Goal: Task Accomplishment & Management: Use online tool/utility

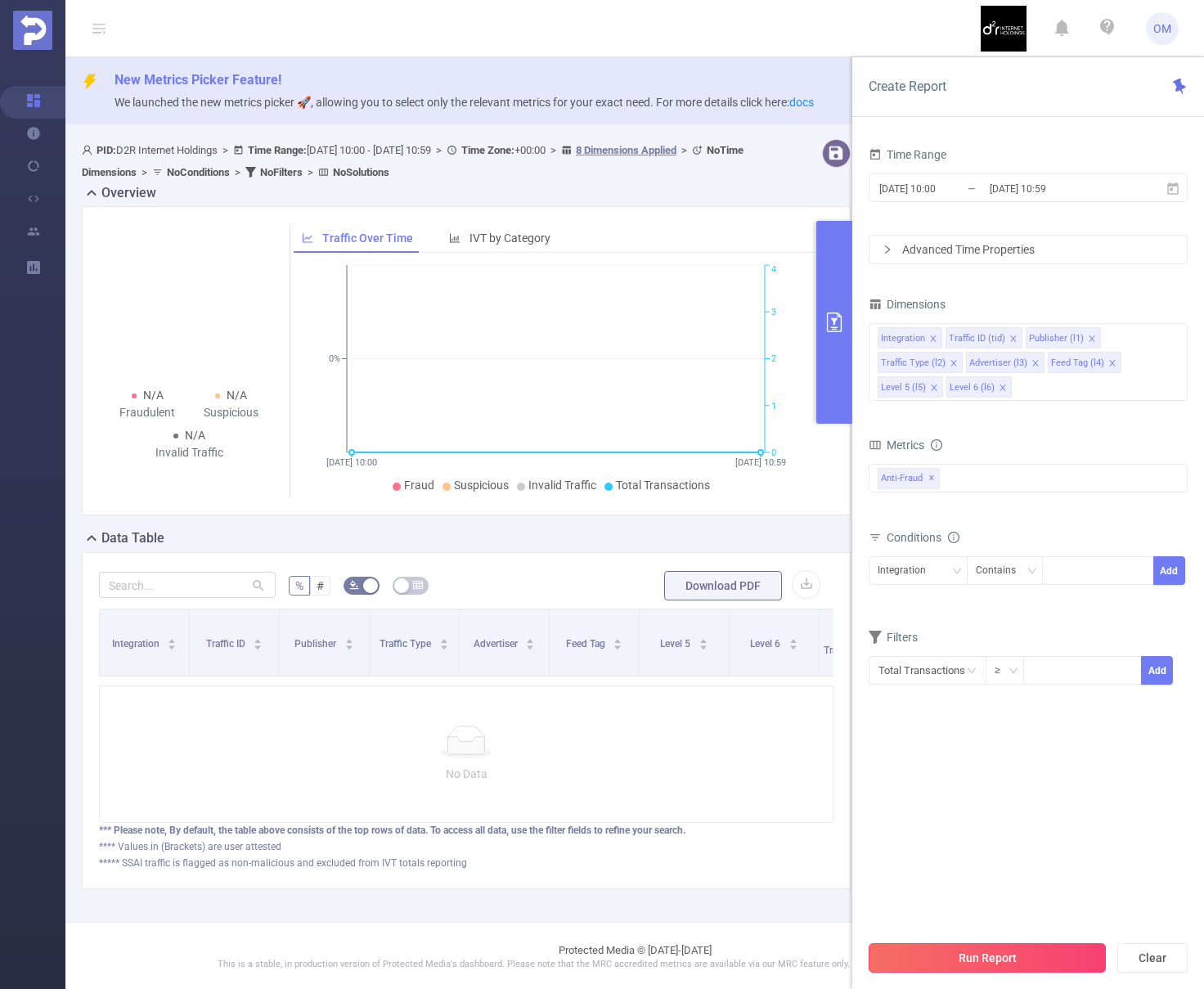
click at [993, 958] on button "Run Report" at bounding box center [987, 958] width 237 height 30
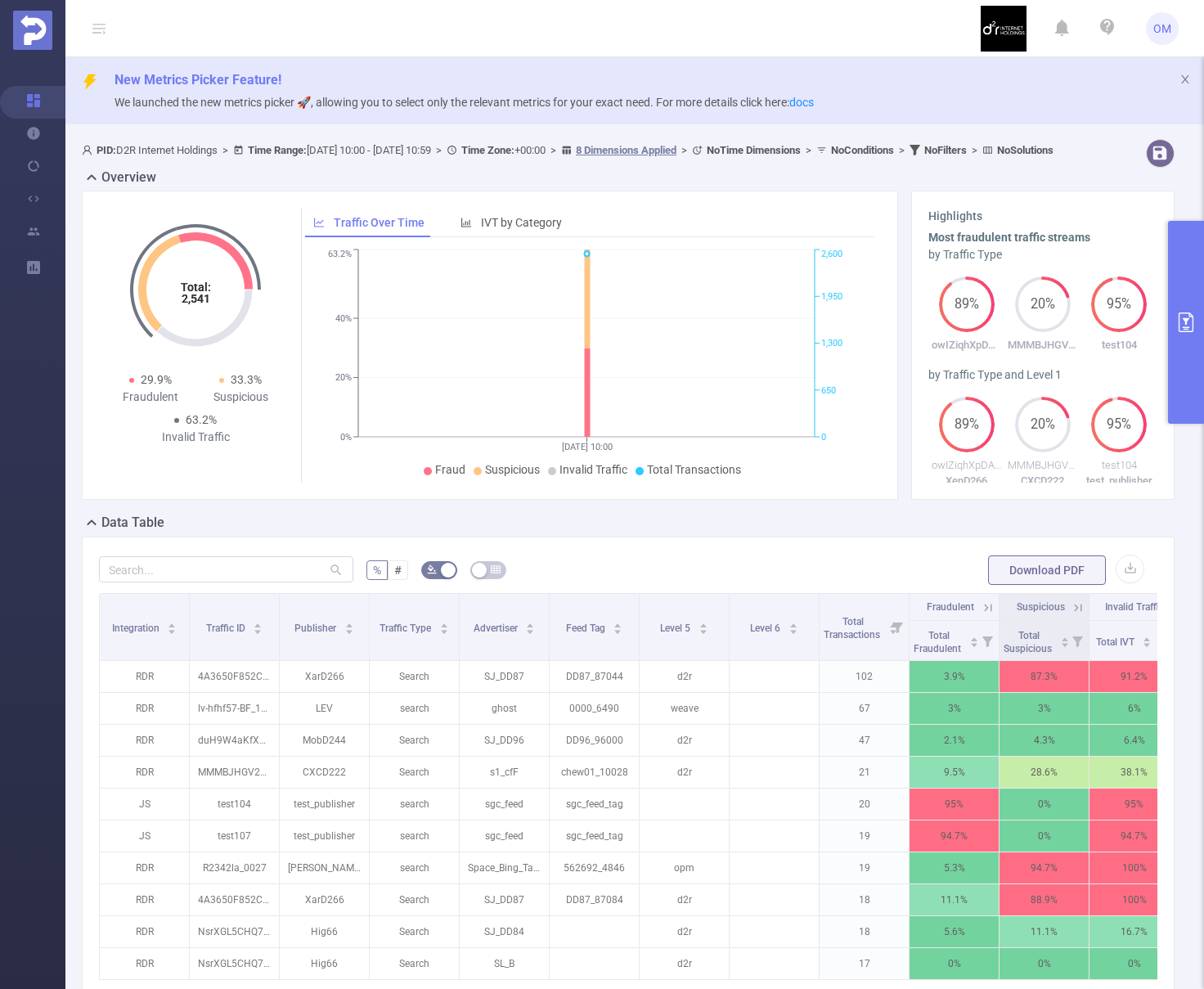
click at [1173, 333] on button "primary" at bounding box center [1186, 322] width 36 height 203
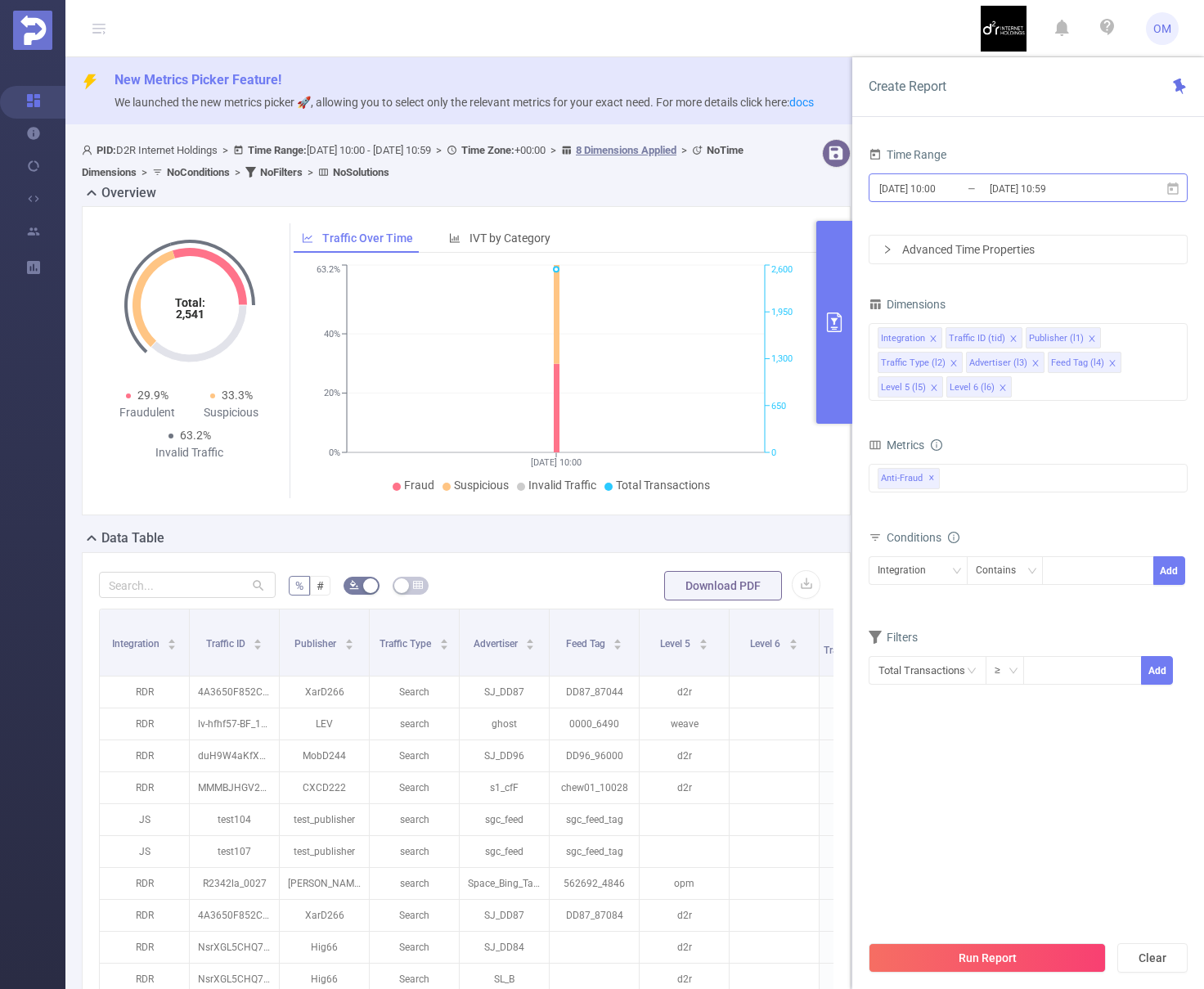
click at [947, 186] on input "[DATE] 10:00" at bounding box center [944, 188] width 132 height 22
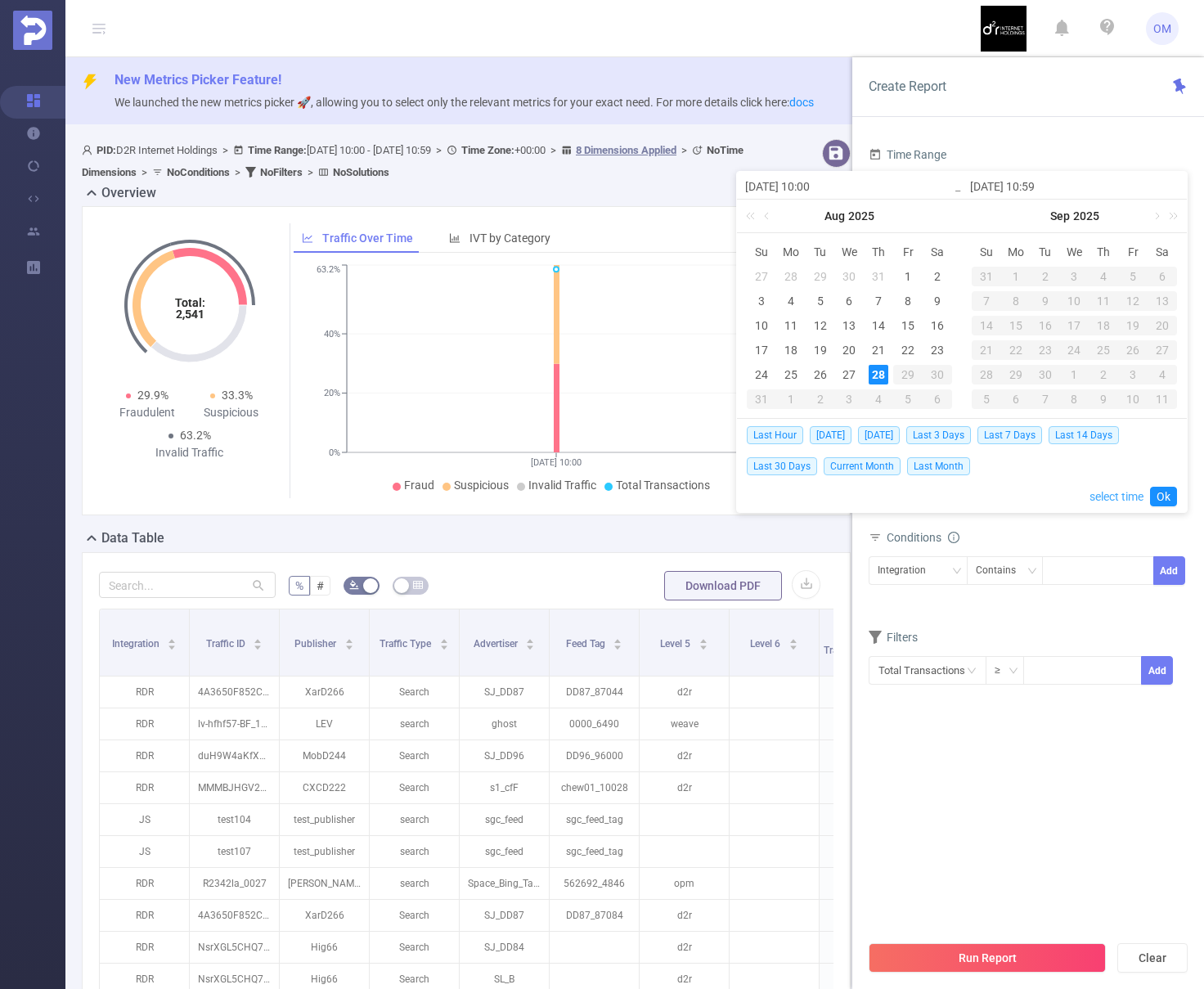
click at [1126, 496] on link "select time" at bounding box center [1117, 497] width 54 height 31
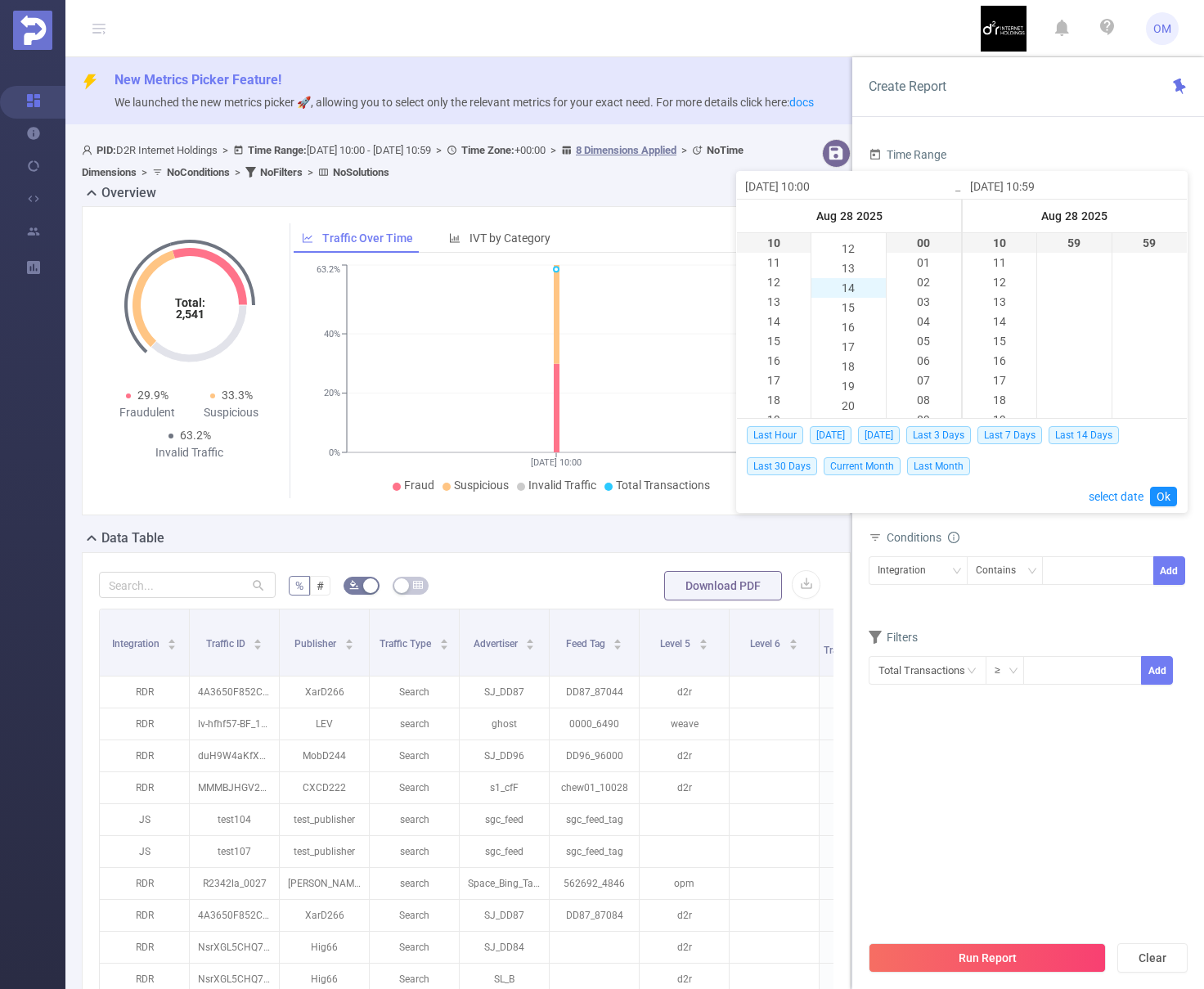
scroll to position [232, 0]
click at [852, 402] on li "20" at bounding box center [848, 403] width 74 height 19
type input "[DATE] 10:59"
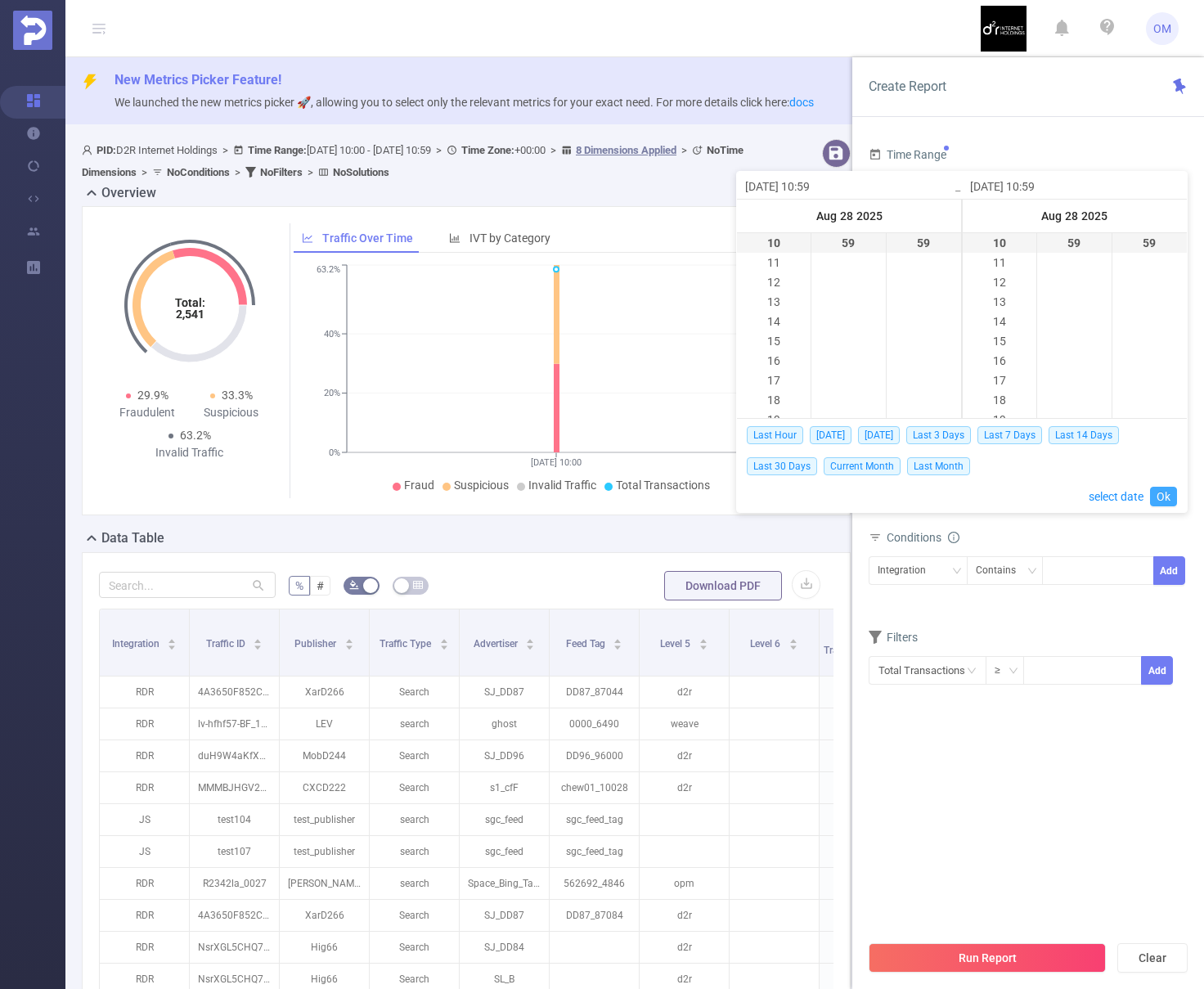
click at [1164, 490] on link "Ok" at bounding box center [1163, 496] width 27 height 19
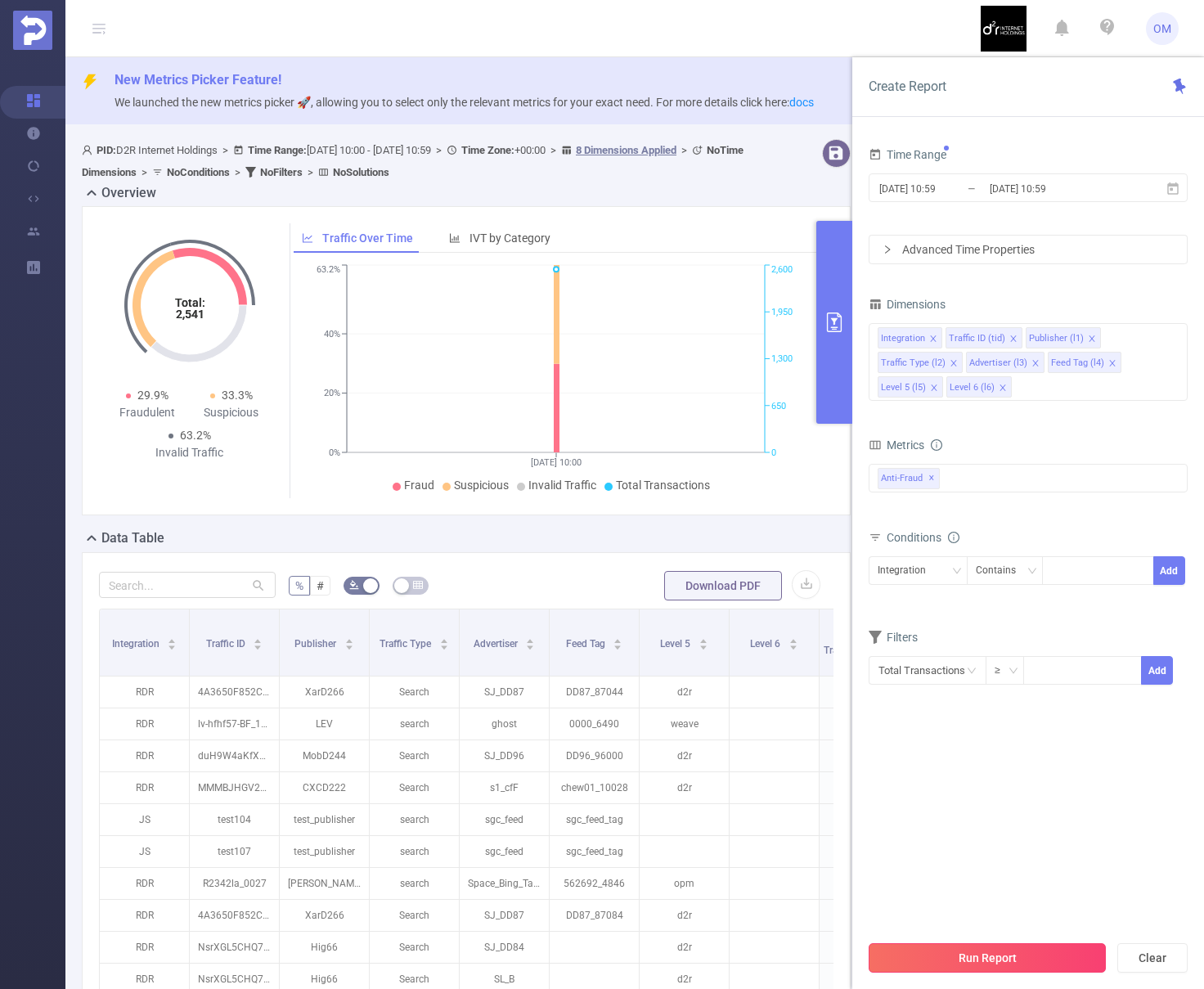
click at [979, 948] on button "Run Report" at bounding box center [987, 958] width 237 height 30
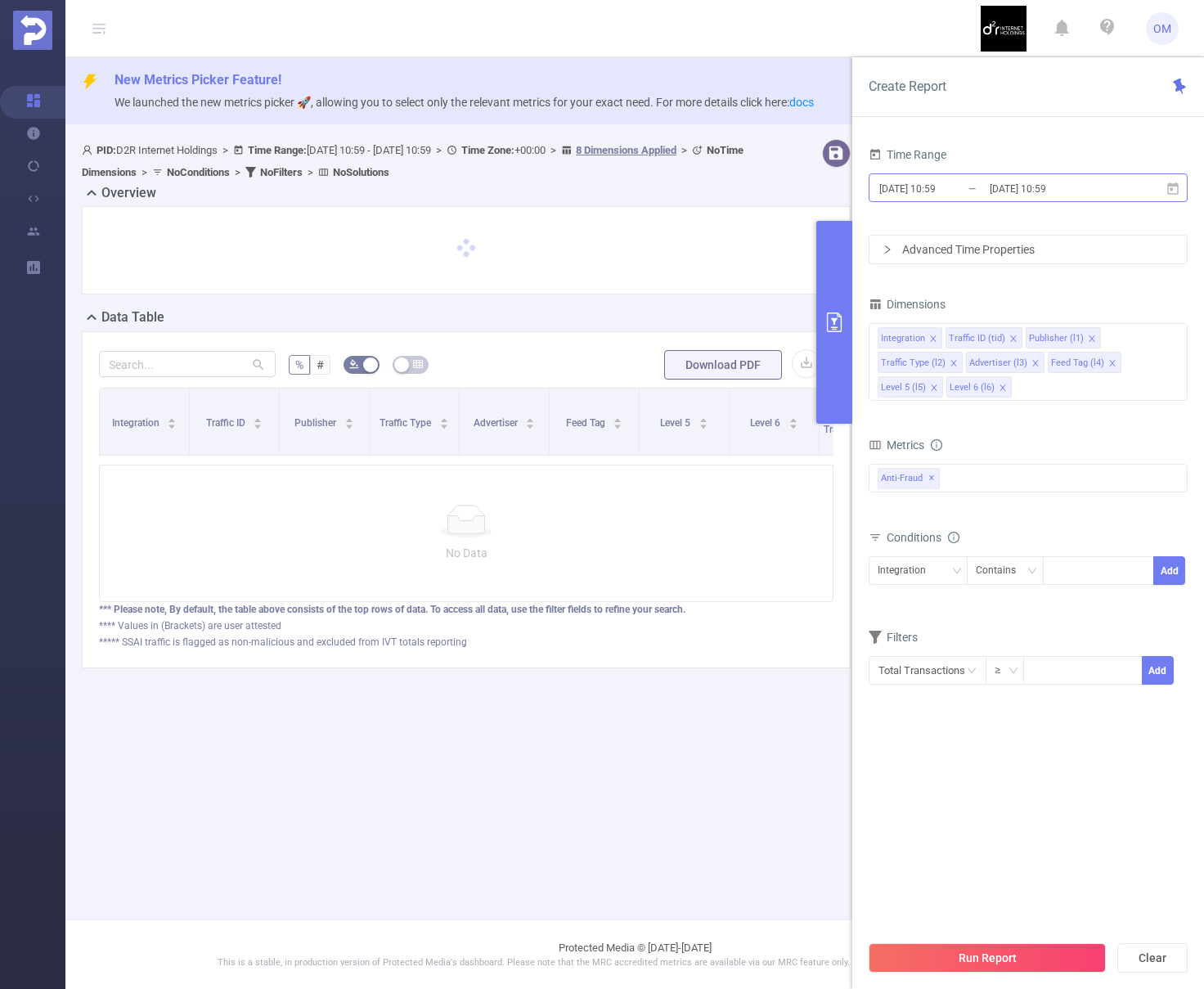
click at [976, 191] on input "[DATE] 10:59" at bounding box center [944, 188] width 132 height 22
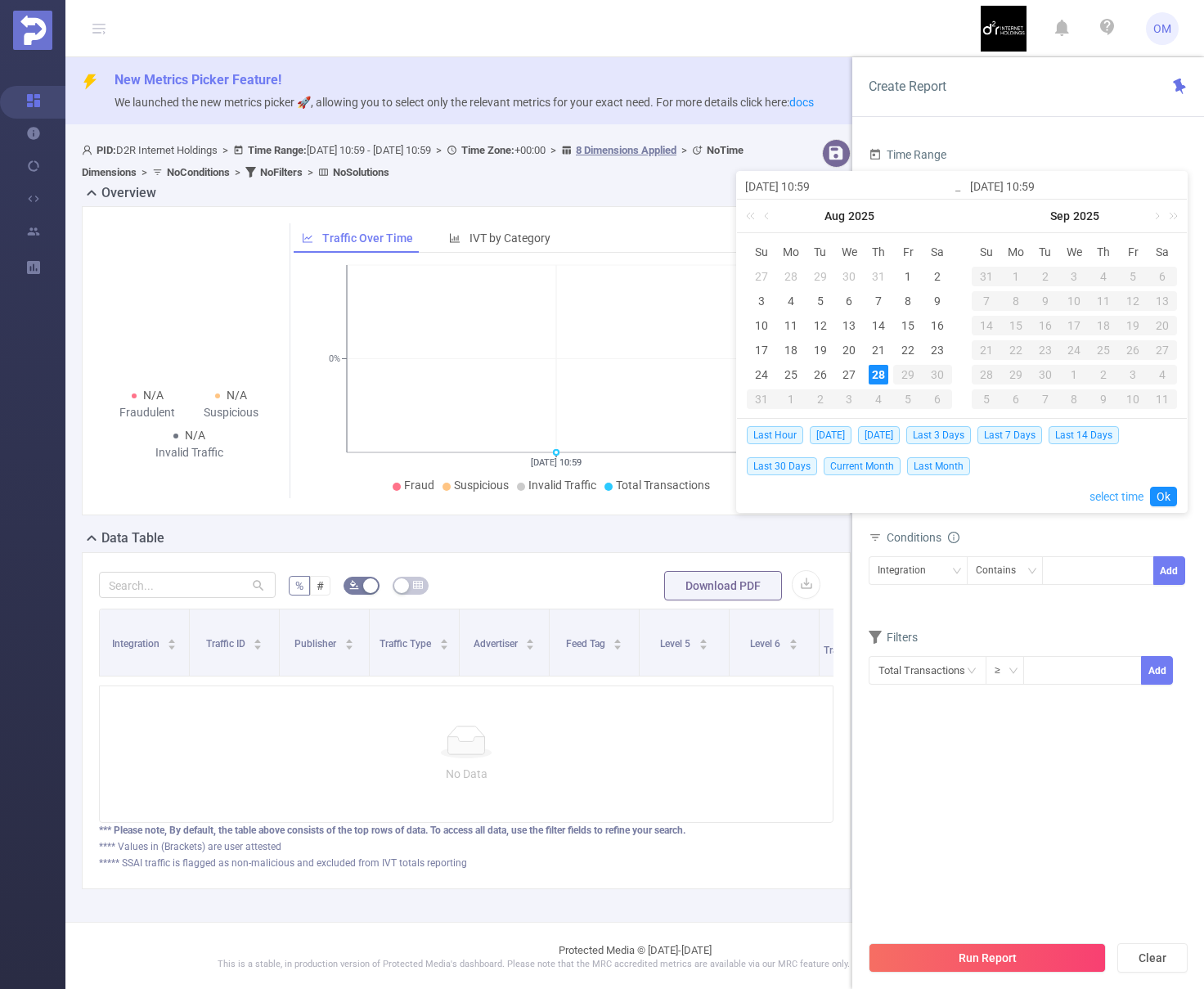
click at [1105, 506] on link "select time" at bounding box center [1117, 497] width 54 height 31
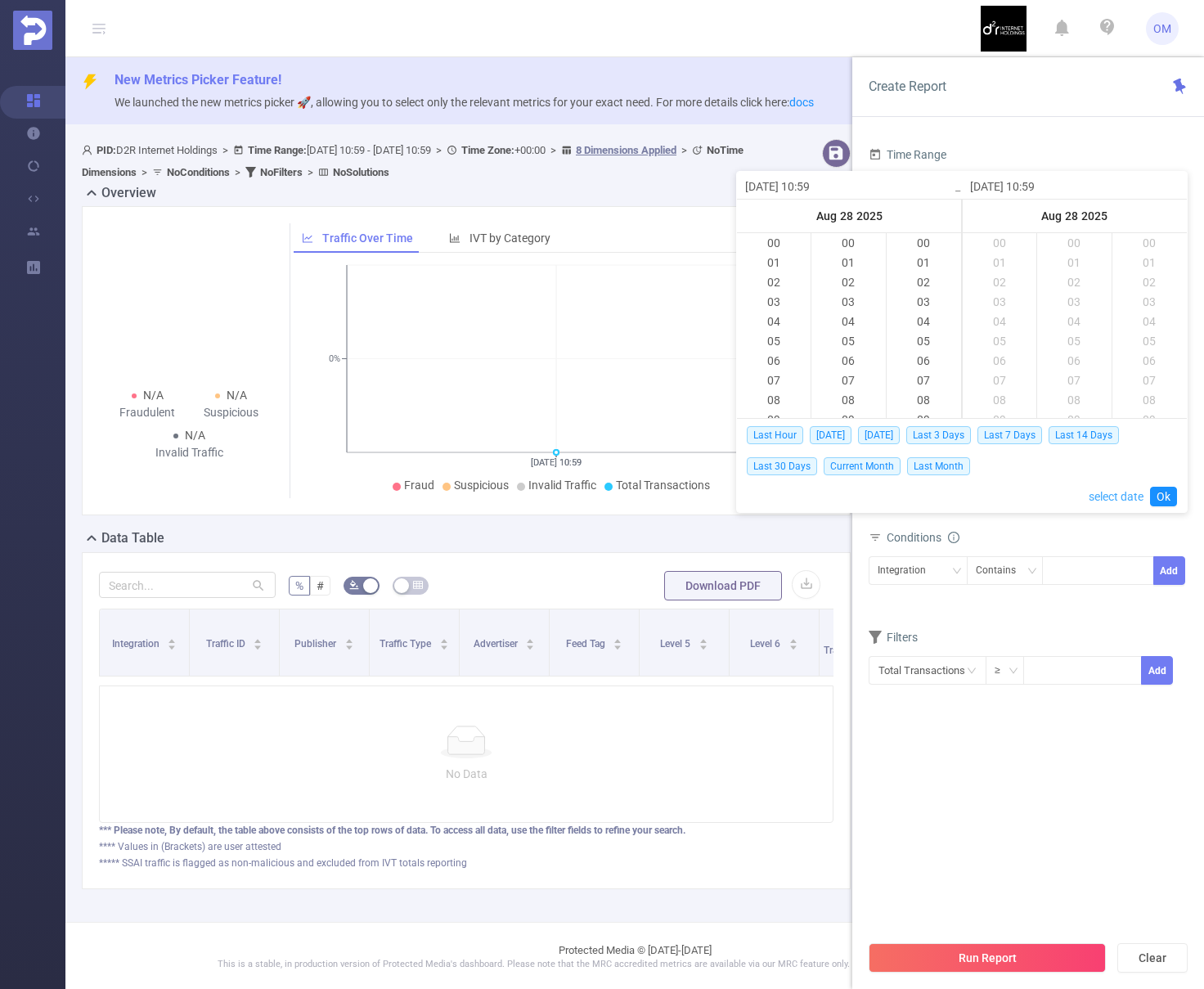
scroll to position [1158, 0]
click at [777, 241] on li "10" at bounding box center [774, 242] width 74 height 19
click at [849, 336] on li "20" at bounding box center [848, 342] width 74 height 19
click at [846, 339] on li "20" at bounding box center [848, 342] width 74 height 19
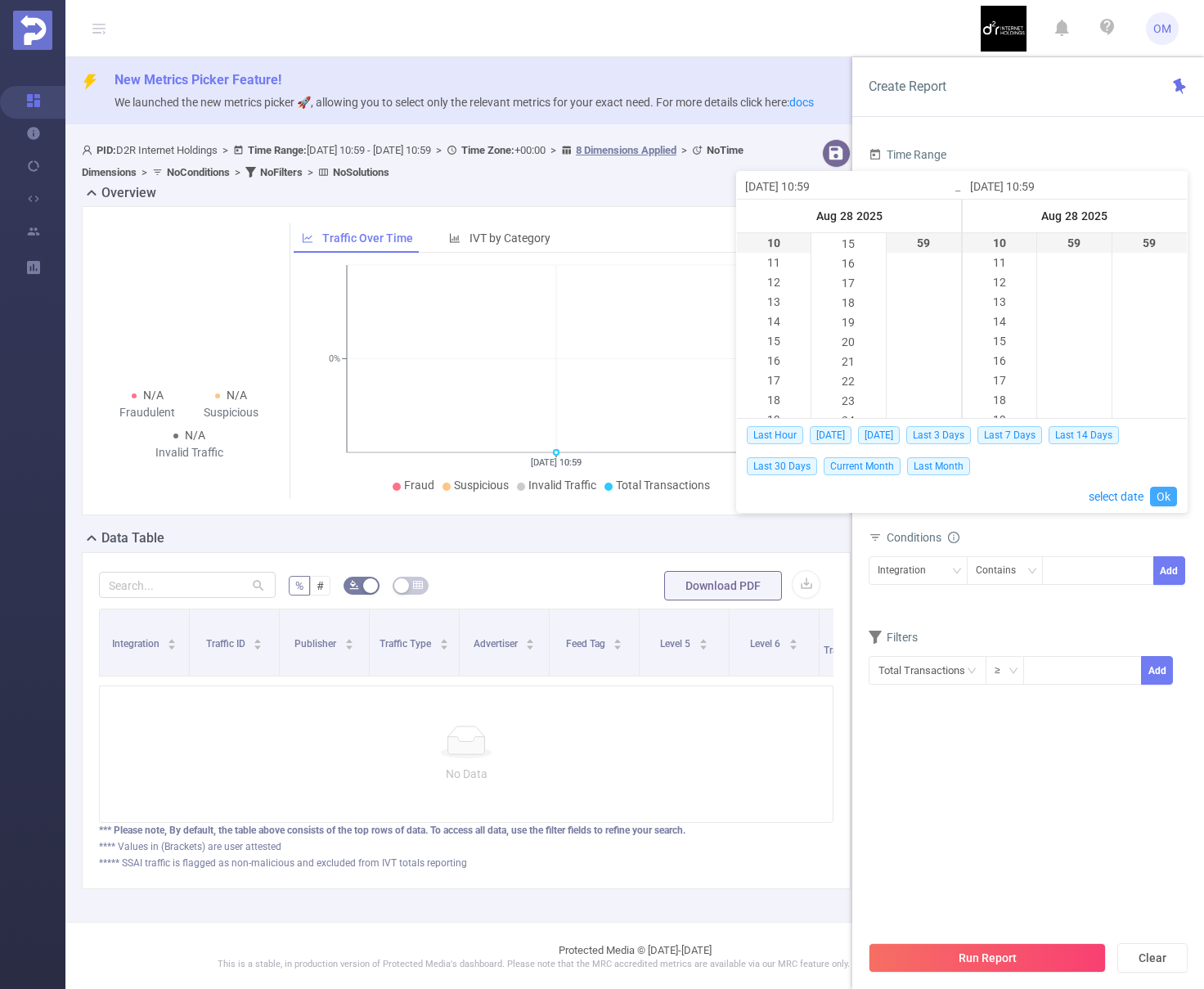
click at [1167, 495] on link "Ok" at bounding box center [1163, 496] width 27 height 19
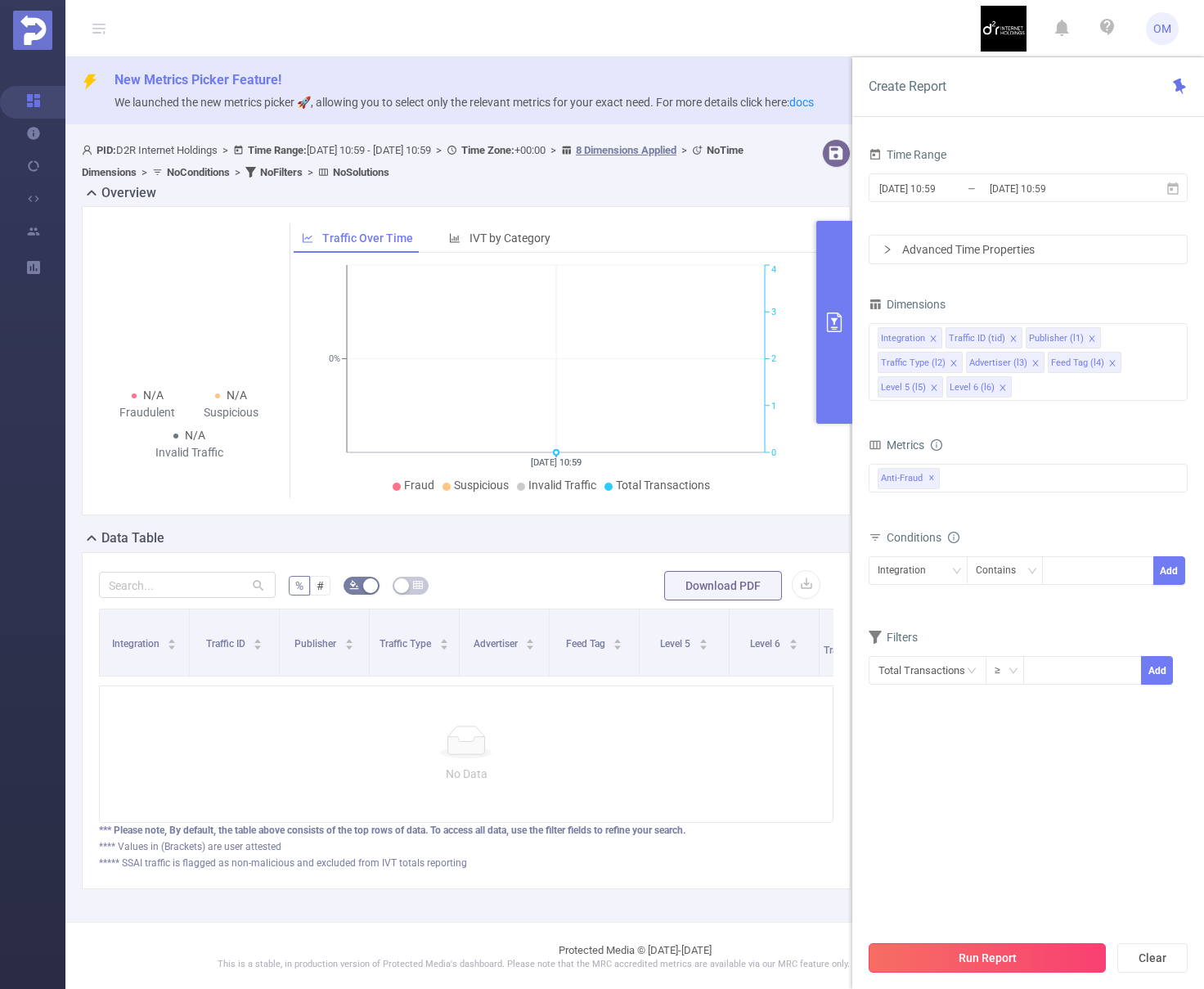
click at [984, 961] on button "Run Report" at bounding box center [987, 958] width 237 height 30
click at [781, 494] on ul "Fraud Suspicious Invalid Traffic Total Transactions" at bounding box center [555, 486] width 516 height 17
click at [840, 357] on button "primary" at bounding box center [834, 322] width 36 height 203
click at [839, 310] on button "primary" at bounding box center [834, 322] width 36 height 203
click at [830, 323] on icon "primary" at bounding box center [834, 322] width 19 height 19
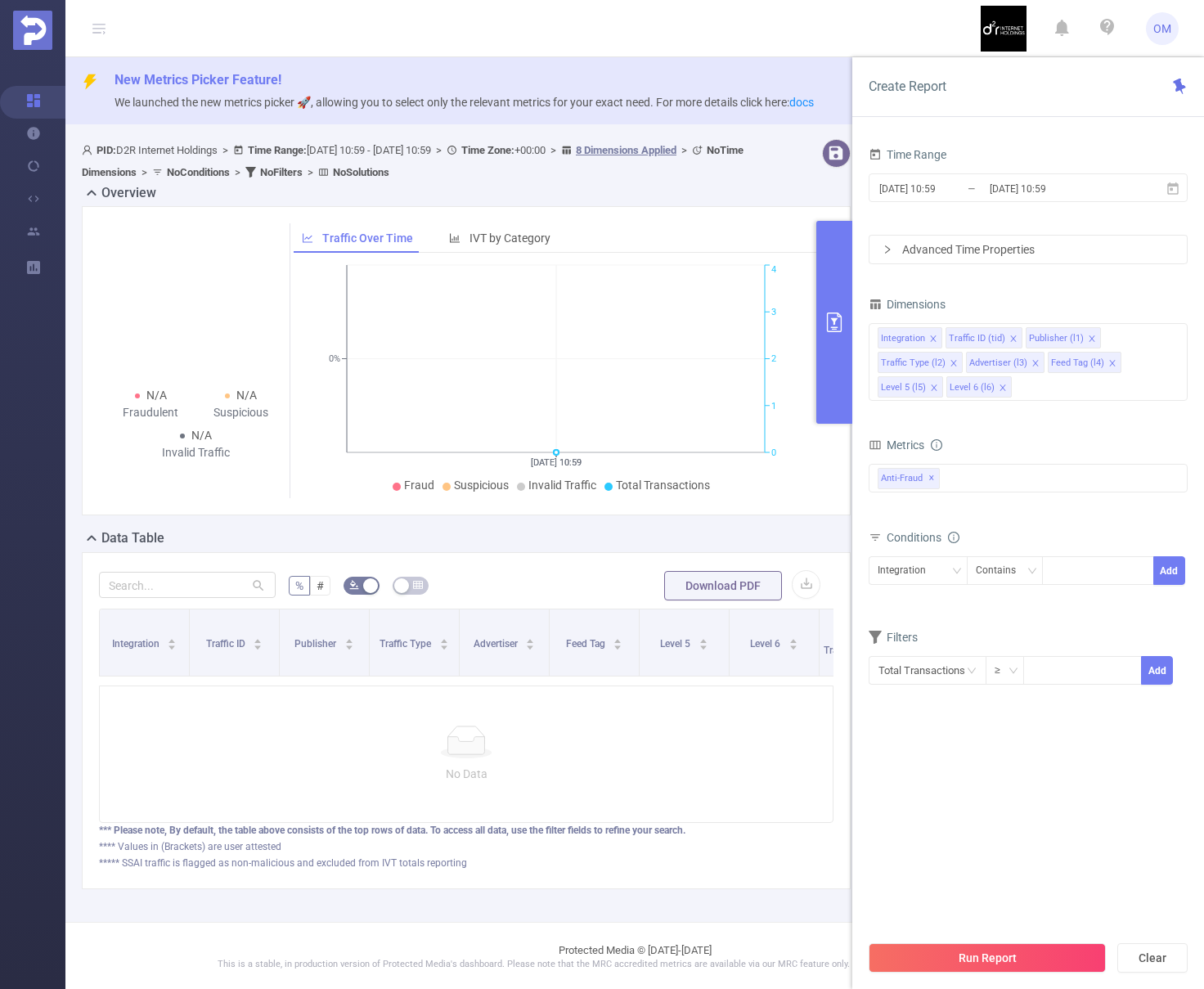
click at [827, 318] on icon "primary" at bounding box center [834, 322] width 14 height 19
click at [1175, 187] on icon at bounding box center [1173, 188] width 14 height 14
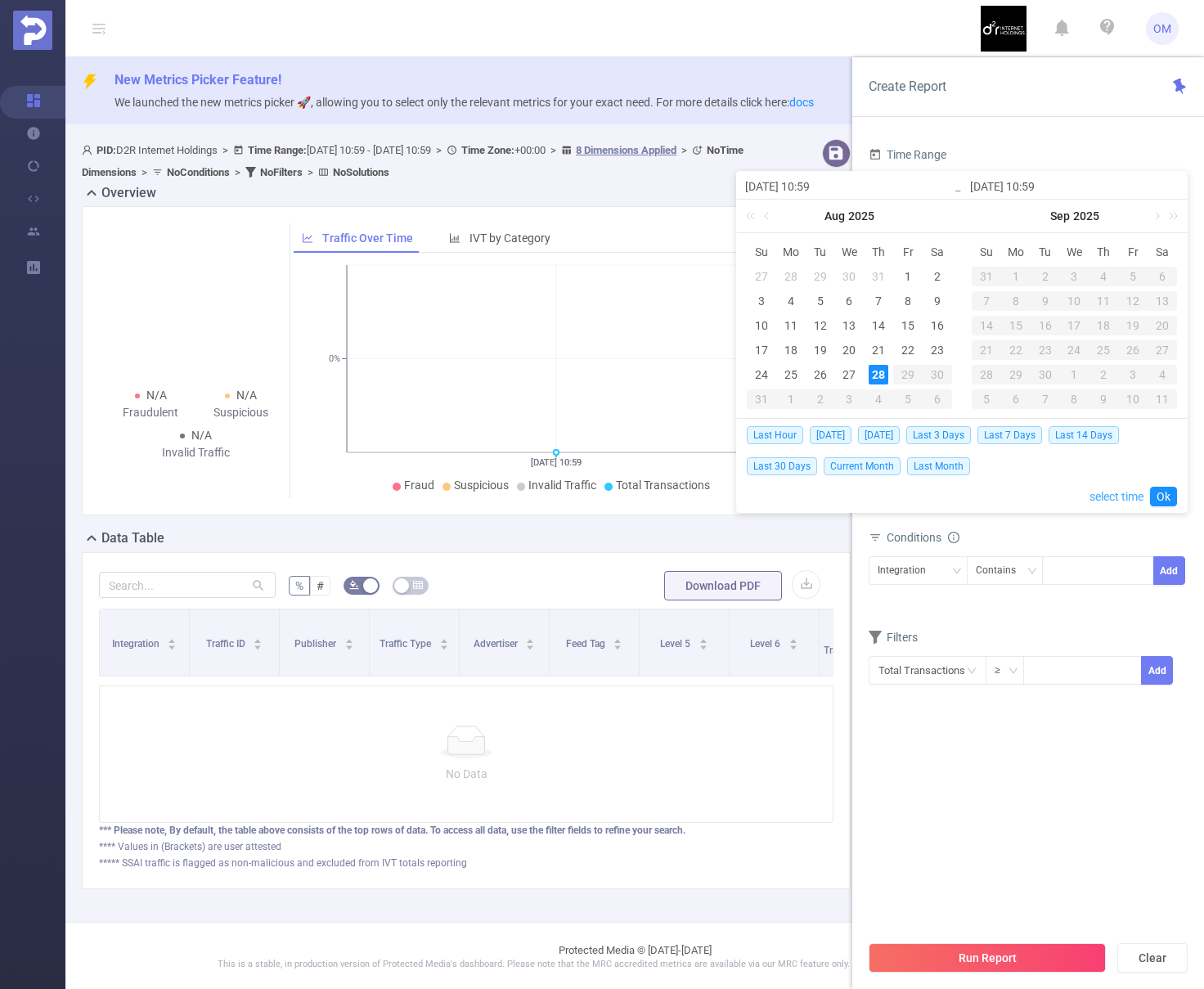
click at [1113, 499] on link "select time" at bounding box center [1117, 497] width 54 height 31
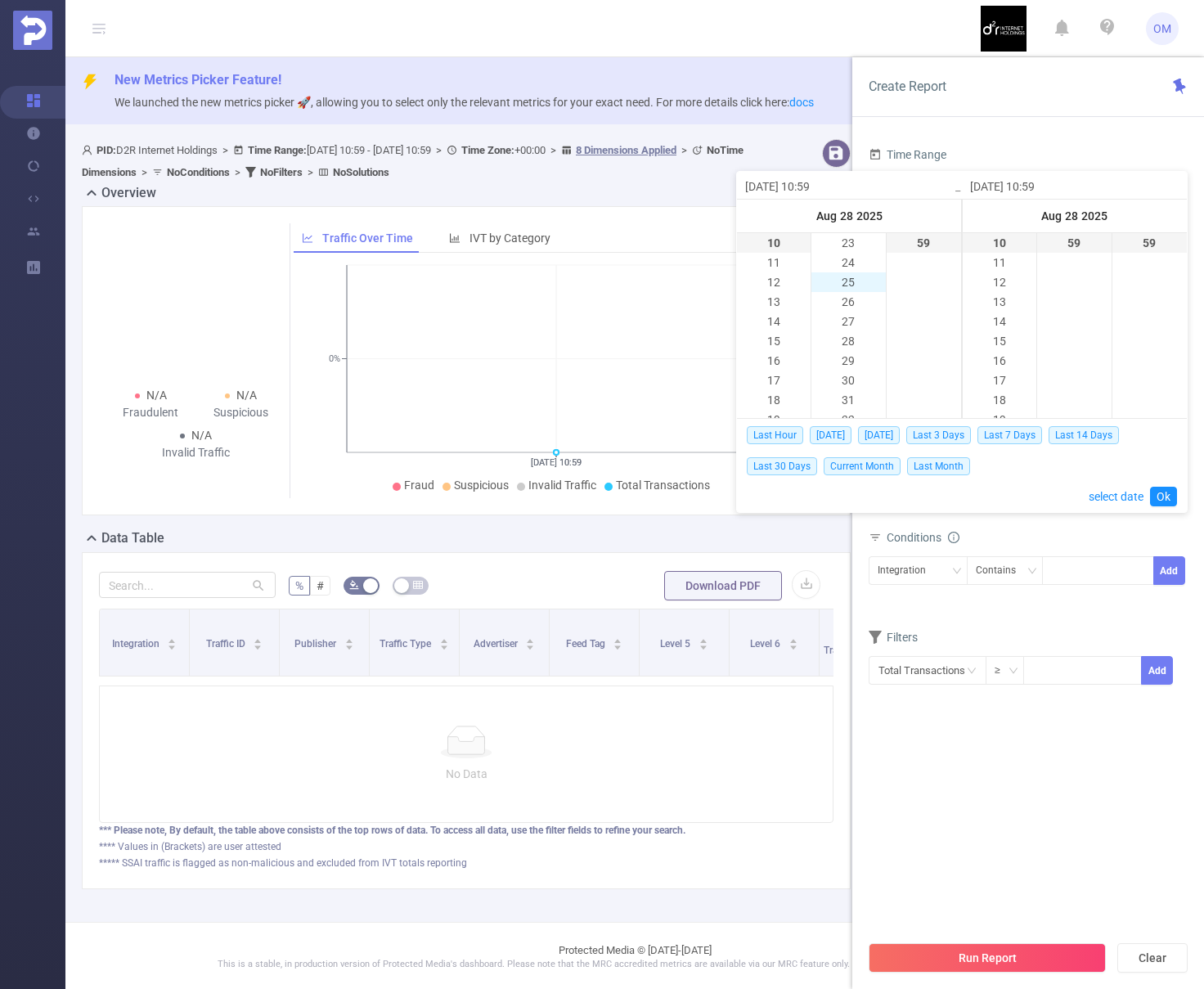
scroll to position [432, 0]
click at [851, 267] on li "23" at bounding box center [848, 262] width 74 height 19
click at [922, 249] on li "00" at bounding box center [924, 242] width 75 height 19
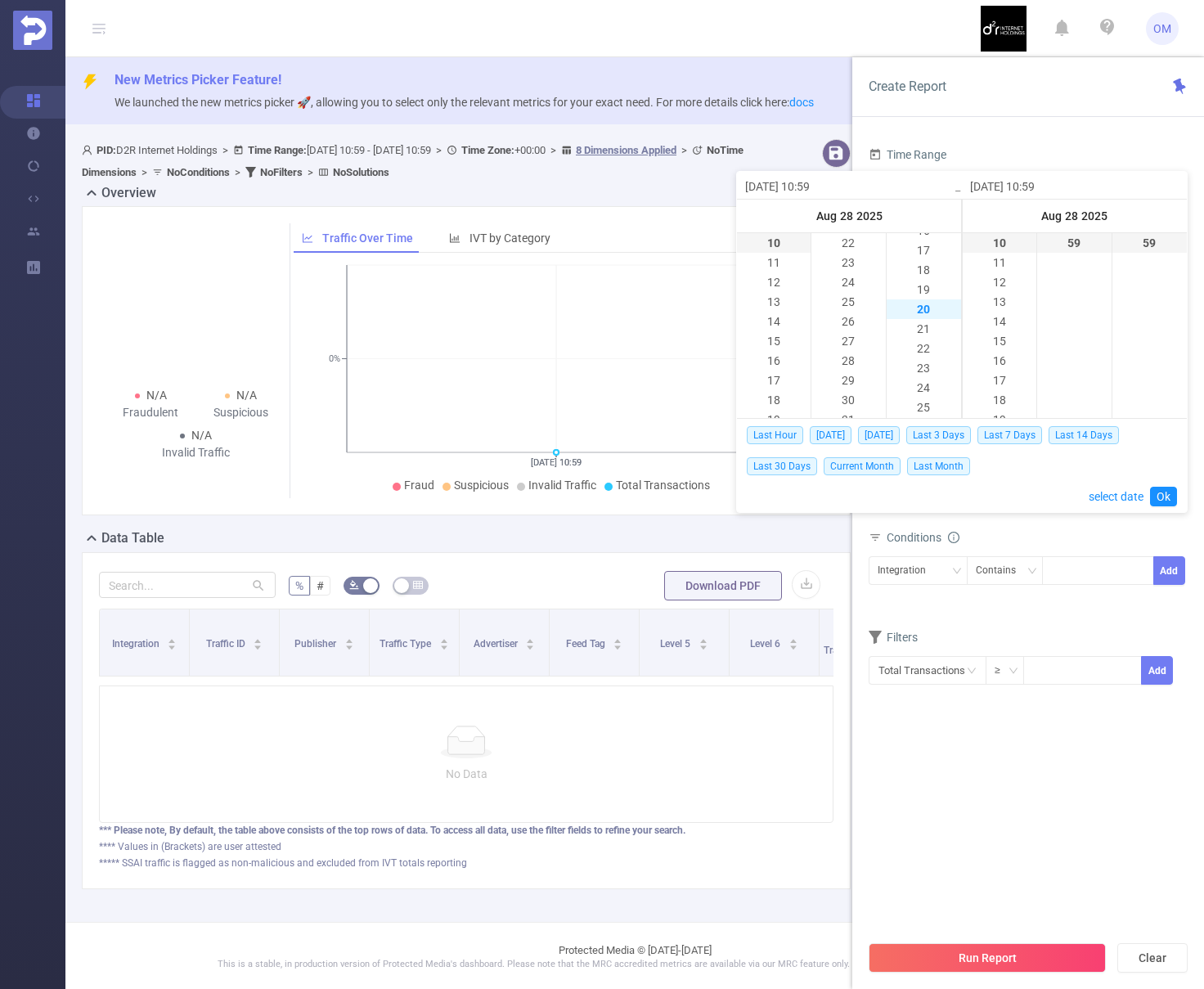
click at [924, 311] on li "20" at bounding box center [924, 308] width 75 height 19
click at [852, 319] on li "20" at bounding box center [848, 320] width 74 height 19
click at [929, 311] on li "20" at bounding box center [924, 308] width 75 height 19
click at [1157, 492] on link "Ok" at bounding box center [1163, 496] width 27 height 19
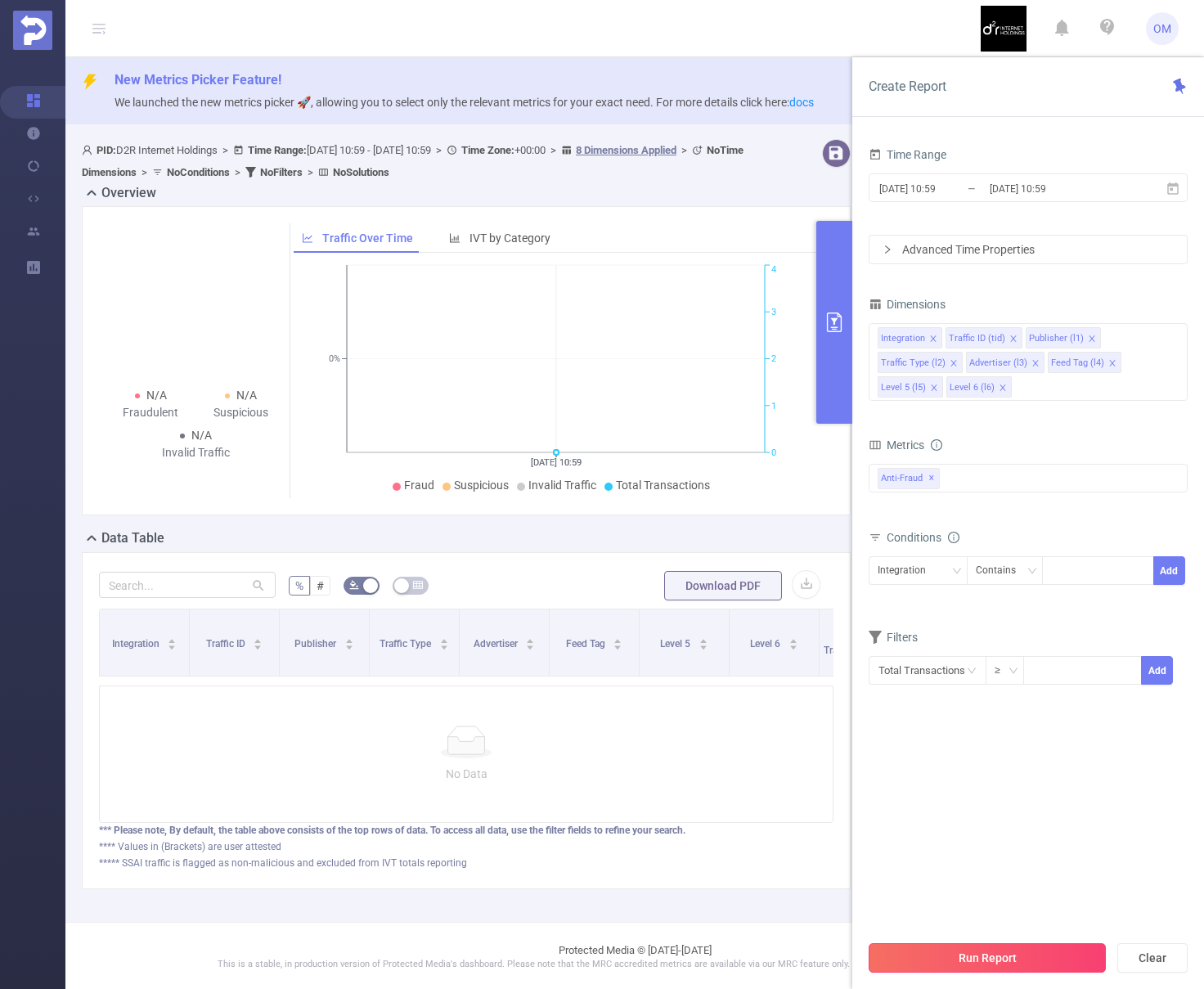
click at [987, 955] on button "Run Report" at bounding box center [987, 958] width 237 height 30
click at [978, 955] on button "Run Report" at bounding box center [987, 958] width 237 height 30
click at [969, 181] on input "[DATE] 10:59" at bounding box center [944, 188] width 132 height 22
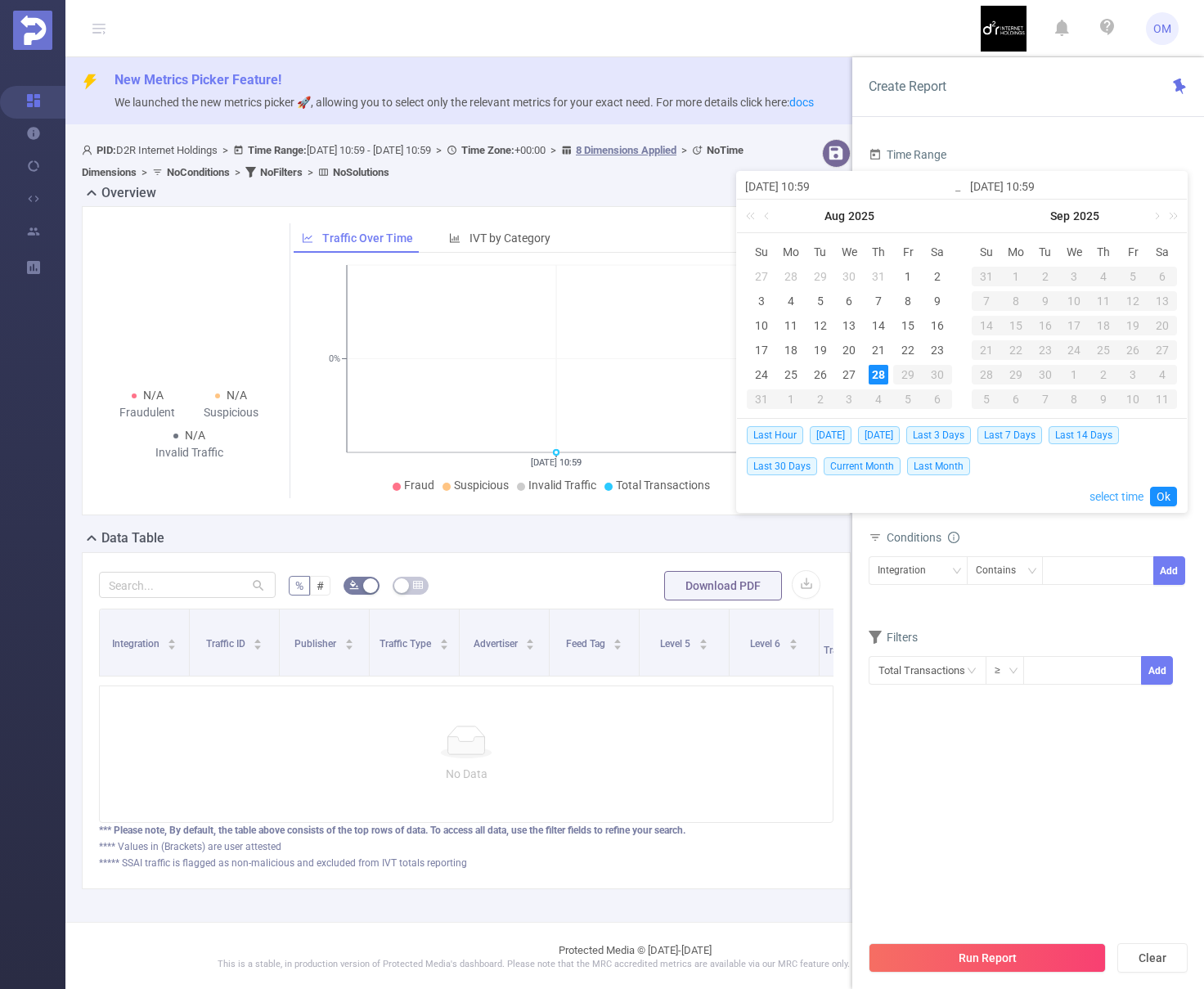
click at [1107, 496] on link "select time" at bounding box center [1117, 497] width 54 height 31
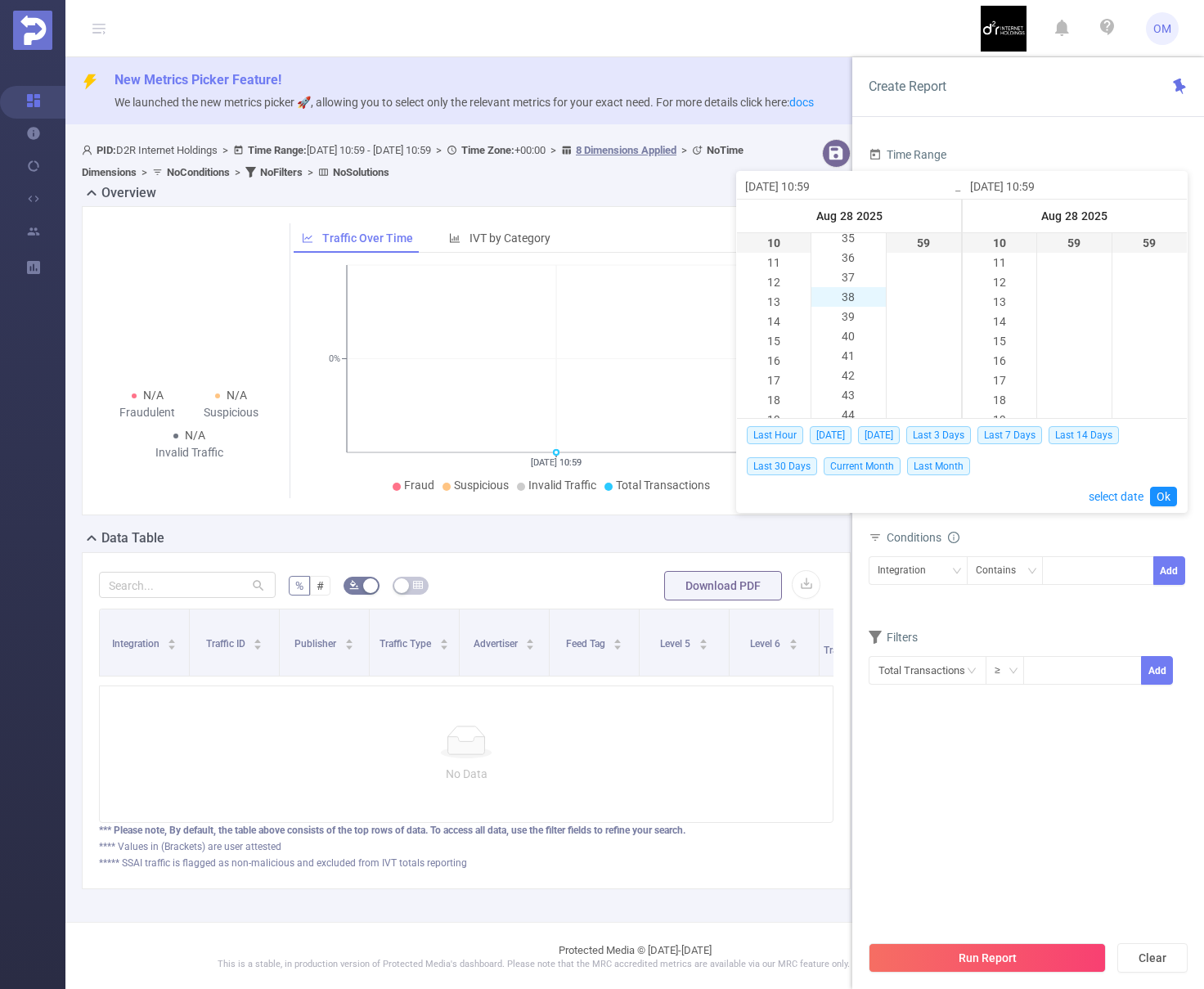
scroll to position [636, 0]
click at [840, 266] on li "34" at bounding box center [848, 274] width 74 height 19
click at [1162, 494] on link "Ok" at bounding box center [1163, 496] width 27 height 19
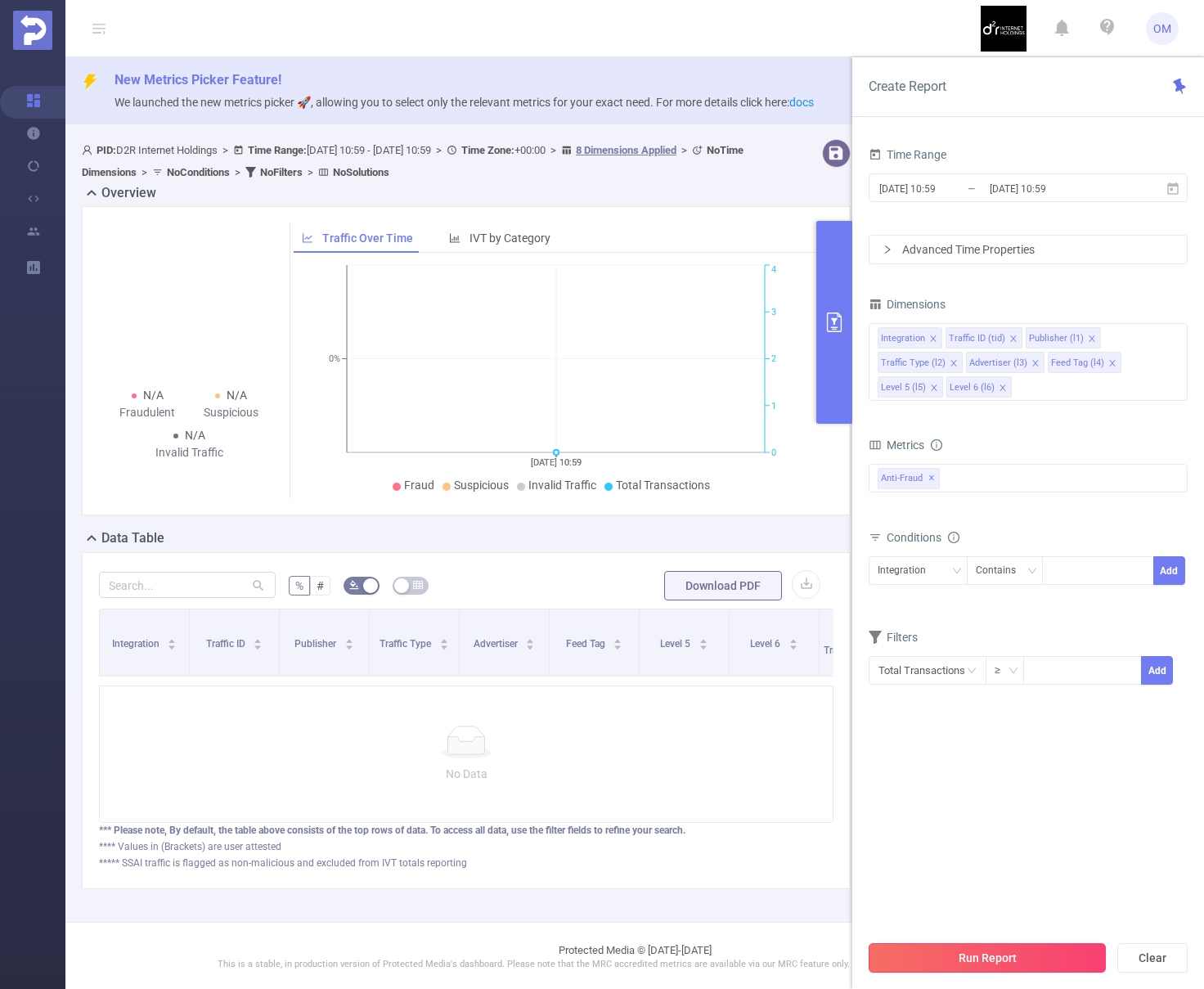
click at [1058, 953] on button "Run Report" at bounding box center [987, 958] width 237 height 30
